Goal: Task Accomplishment & Management: Use online tool/utility

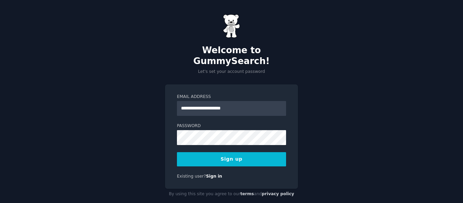
type input "**********"
click at [177, 152] on button "Sign up" at bounding box center [231, 159] width 109 height 14
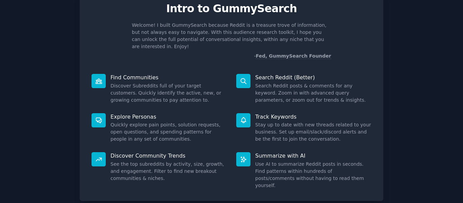
scroll to position [62, 0]
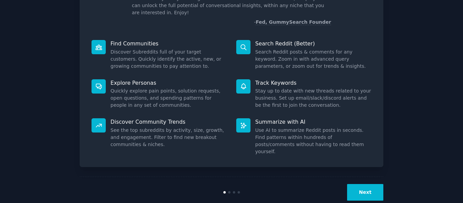
click at [362, 184] on button "Next" at bounding box center [365, 192] width 36 height 17
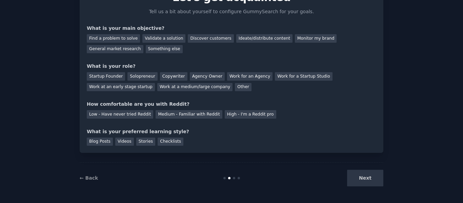
scroll to position [40, 0]
click at [359, 170] on div "Next" at bounding box center [332, 178] width 101 height 17
click at [361, 175] on div "Next" at bounding box center [332, 178] width 101 height 17
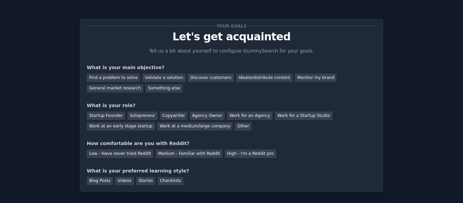
scroll to position [0, 0]
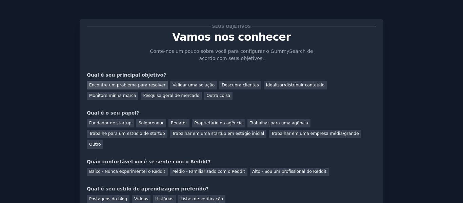
click at [152, 87] on font "Encontre um problema para resolver" at bounding box center [127, 85] width 76 height 5
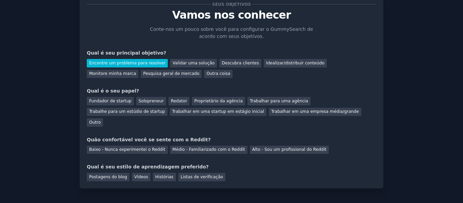
scroll to position [34, 0]
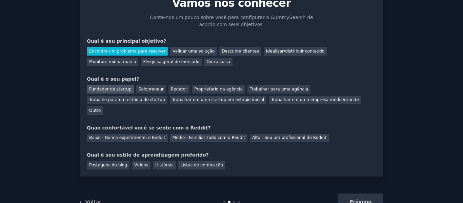
click at [116, 90] on font "Fundador de startup" at bounding box center [110, 89] width 42 height 5
click at [173, 135] on font "Médio - Familiarizado com o Reddit" at bounding box center [209, 137] width 73 height 5
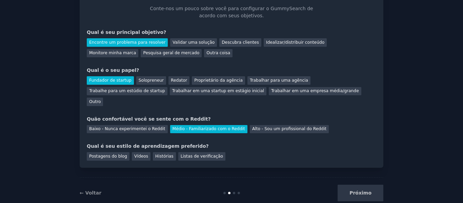
scroll to position [47, 0]
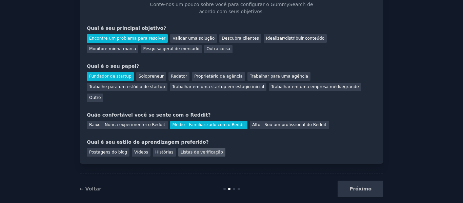
click at [191, 150] on font "Listas de verificação" at bounding box center [202, 152] width 42 height 5
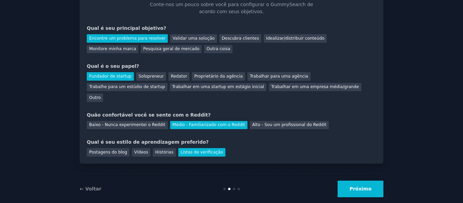
click at [370, 186] on font "Próximo" at bounding box center [361, 188] width 22 height 5
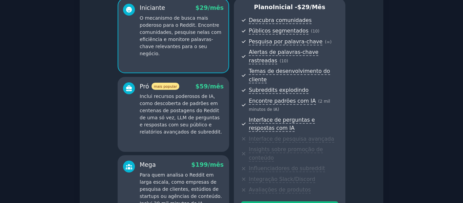
scroll to position [146, 0]
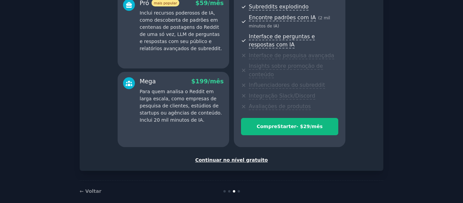
click at [235, 157] on font "Continuar no nível gratuito" at bounding box center [231, 159] width 73 height 5
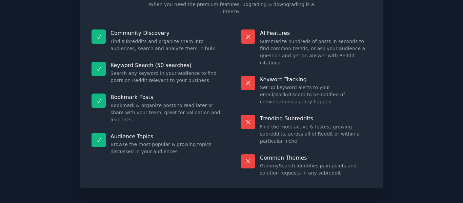
scroll to position [90, 0]
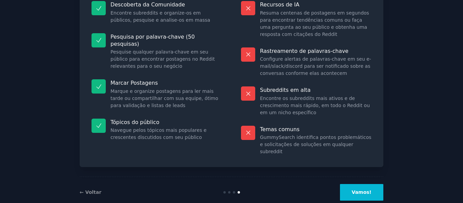
click at [362, 190] on font "Vamos!" at bounding box center [362, 192] width 20 height 5
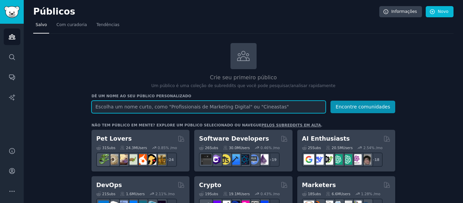
click at [185, 107] on input "text" at bounding box center [209, 107] width 234 height 13
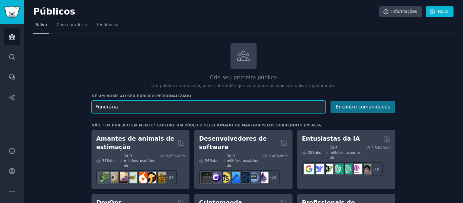
type input "Funerária"
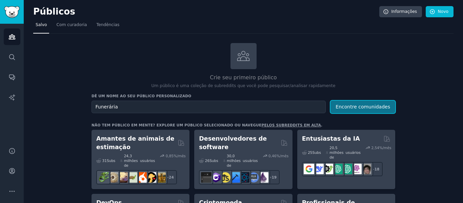
click at [374, 102] on button "Encontre comunidades" at bounding box center [363, 107] width 65 height 13
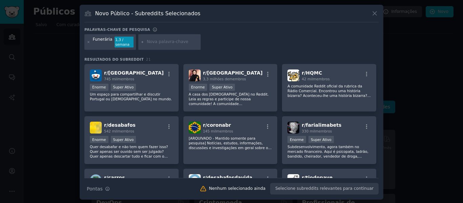
click at [163, 43] on input "text" at bounding box center [173, 42] width 52 height 6
type input "saas funerária"
